Goal: Information Seeking & Learning: Find specific fact

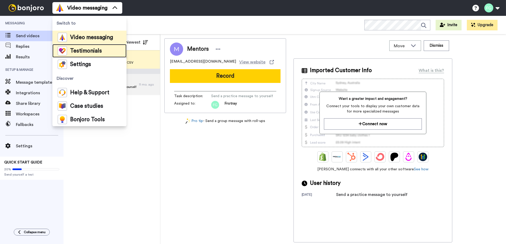
drag, startPoint x: 0, startPoint y: 0, endPoint x: 88, endPoint y: 49, distance: 100.5
click at [88, 49] on span "Testimonials" at bounding box center [86, 50] width 32 height 5
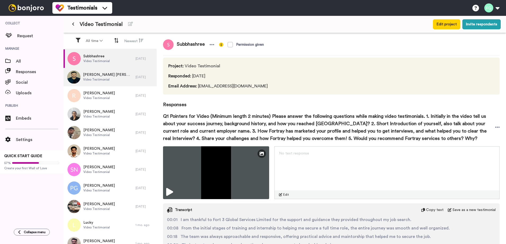
scroll to position [26, 0]
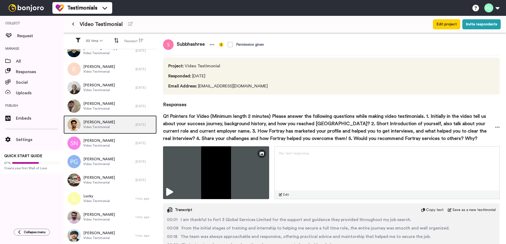
click at [112, 119] on div "[PERSON_NAME] Video Testimonial" at bounding box center [99, 125] width 72 height 19
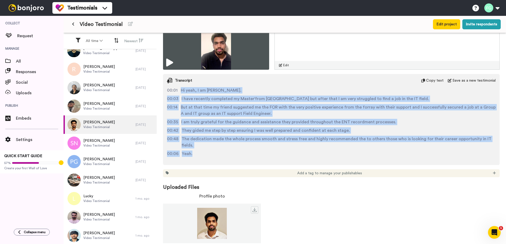
drag, startPoint x: 180, startPoint y: 90, endPoint x: 204, endPoint y: 154, distance: 68.4
click at [204, 154] on div "00:01 Hi yeah, I am [PERSON_NAME]. 00:03 I have recently completed my Master'fr…" at bounding box center [331, 124] width 336 height 74
copy div "Hi yeah, I am [PERSON_NAME]. 00:03 I have recently completed my Master'from [GE…"
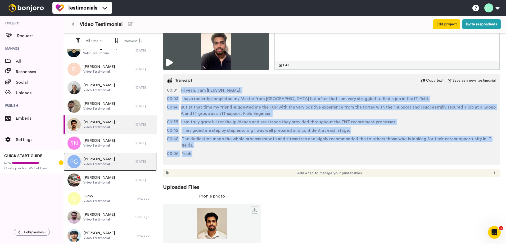
click at [113, 162] on div "[PERSON_NAME] Video Testimonial" at bounding box center [99, 162] width 72 height 19
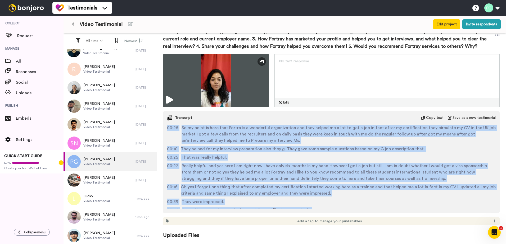
scroll to position [180, 0]
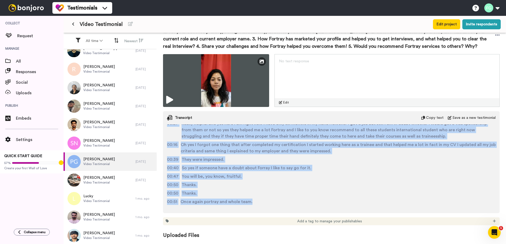
drag, startPoint x: 182, startPoint y: 125, endPoint x: 364, endPoint y: 213, distance: 201.9
click at [364, 213] on div "Edit Thumbnail No text response Edit Transcript Copy text Save as a new testimo…" at bounding box center [331, 139] width 336 height 171
copy div "i there myself [PERSON_NAME] [PERSON_NAME]. 00:04 I moved to [GEOGRAPHIC_DATA] …"
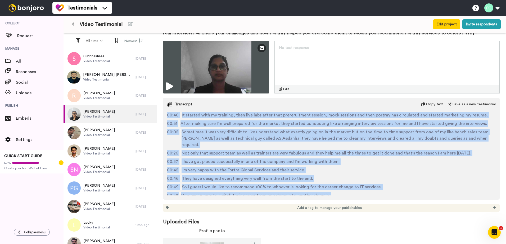
scroll to position [82, 0]
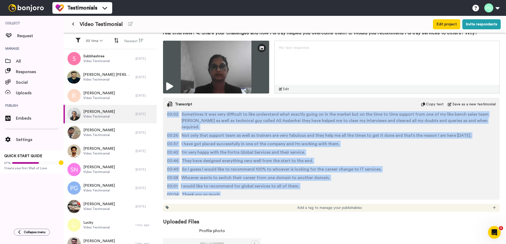
drag, startPoint x: 180, startPoint y: 114, endPoint x: 338, endPoint y: 199, distance: 179.2
click at [338, 199] on div "Transcript Copy text Save as a new testimonial 00:01 Hello everyone, my name is…" at bounding box center [331, 149] width 336 height 102
copy div "Hello everyone, my name is Krai Thakur. 00:03 I am currently working as an IT S…"
